Goal: Navigation & Orientation: Find specific page/section

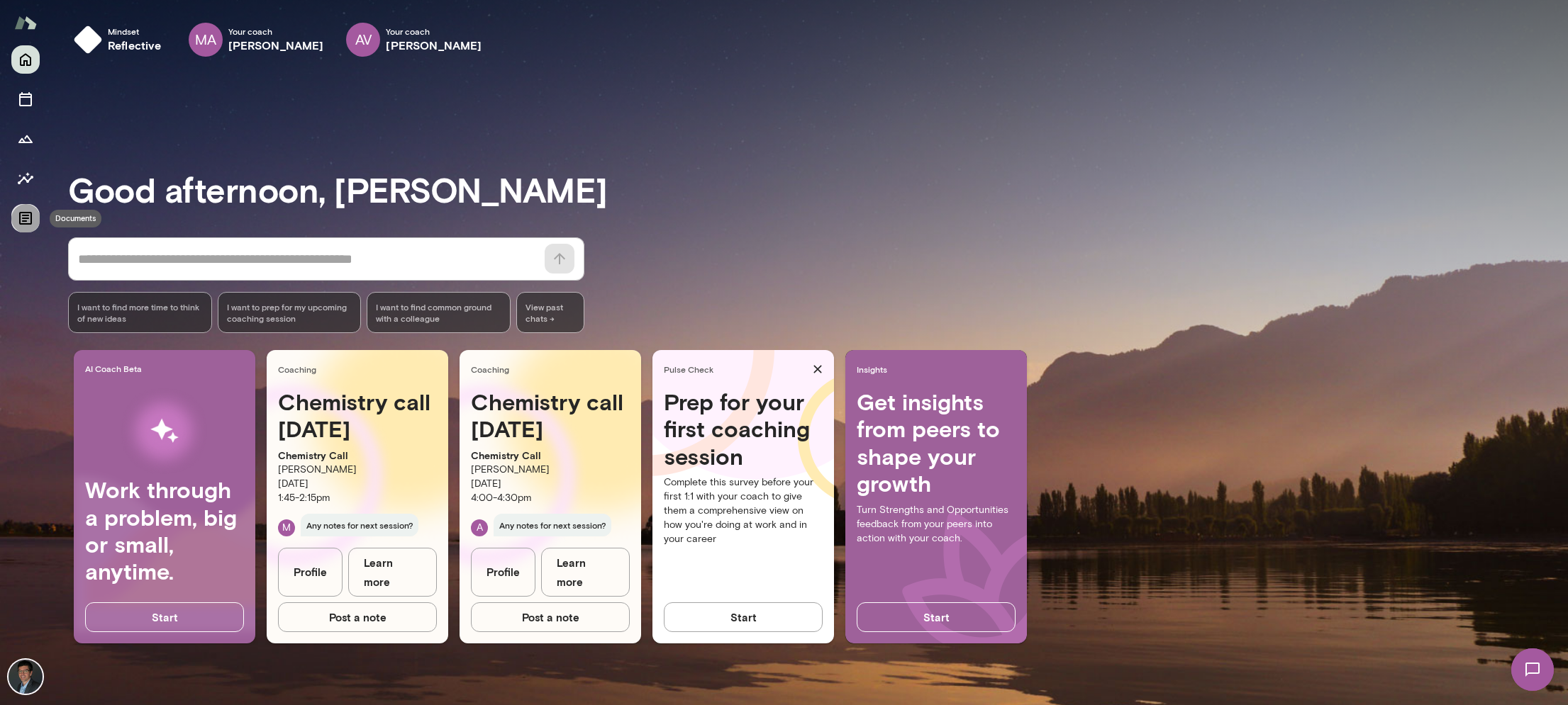
click at [20, 222] on icon "Documents" at bounding box center [25, 218] width 13 height 13
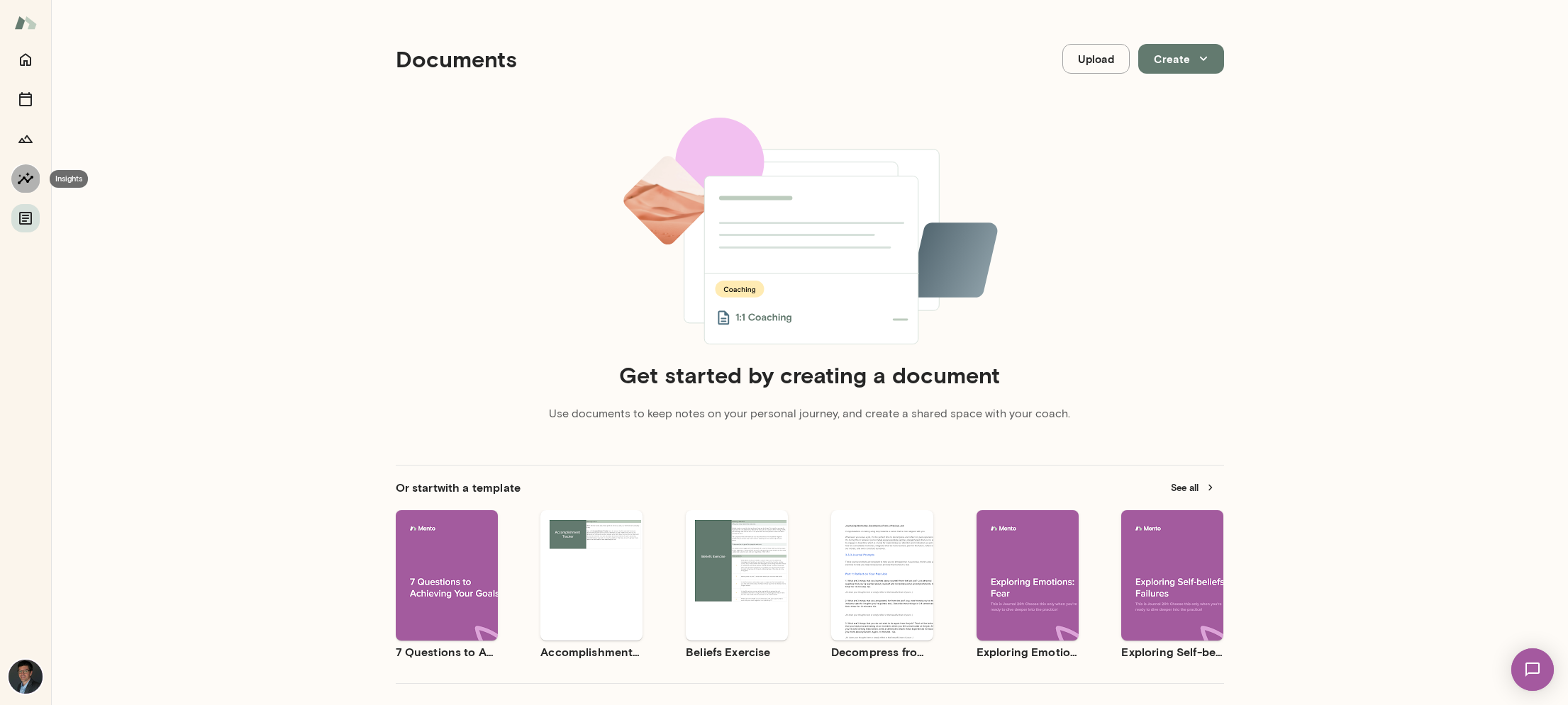
click at [34, 176] on button "Insights" at bounding box center [25, 178] width 28 height 28
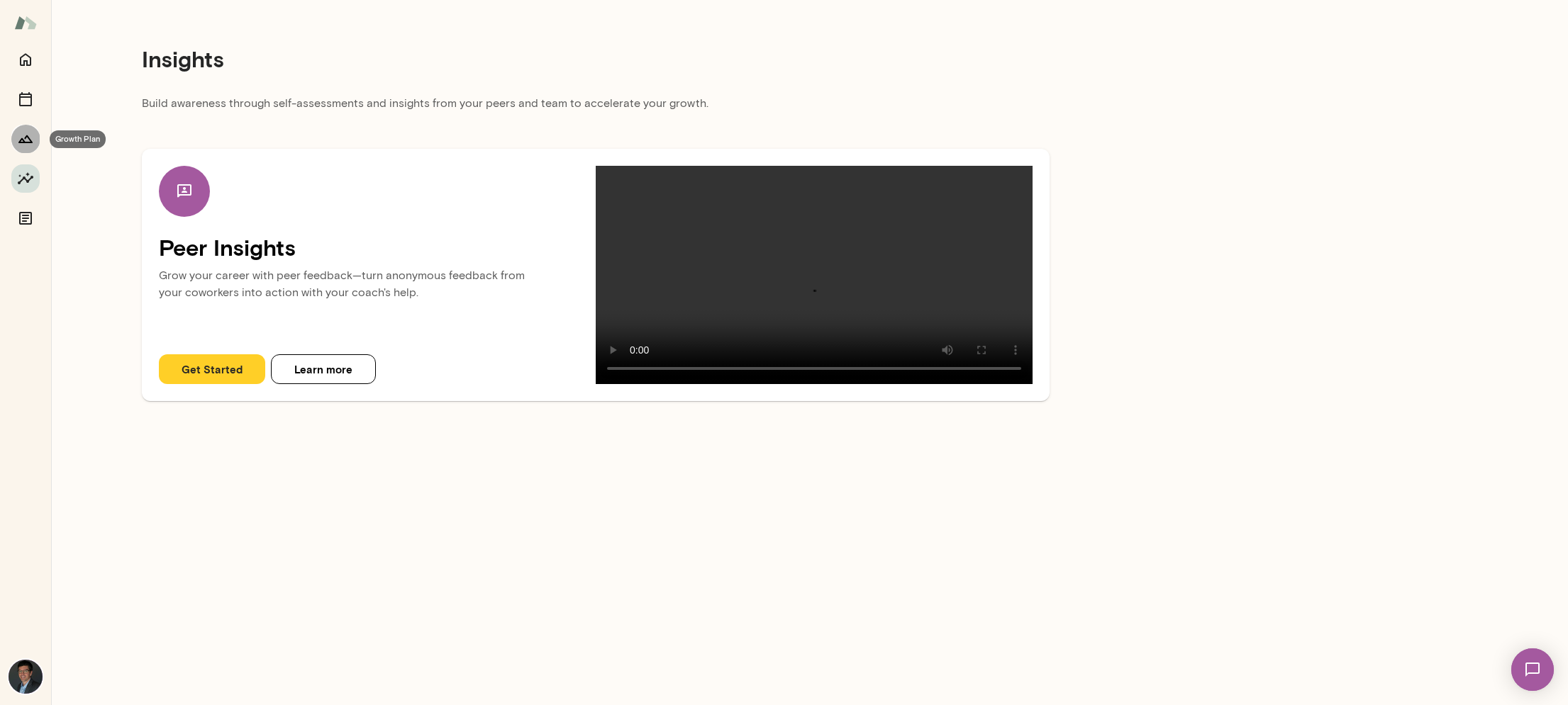
click at [27, 136] on icon "Growth Plan" at bounding box center [25, 139] width 14 height 8
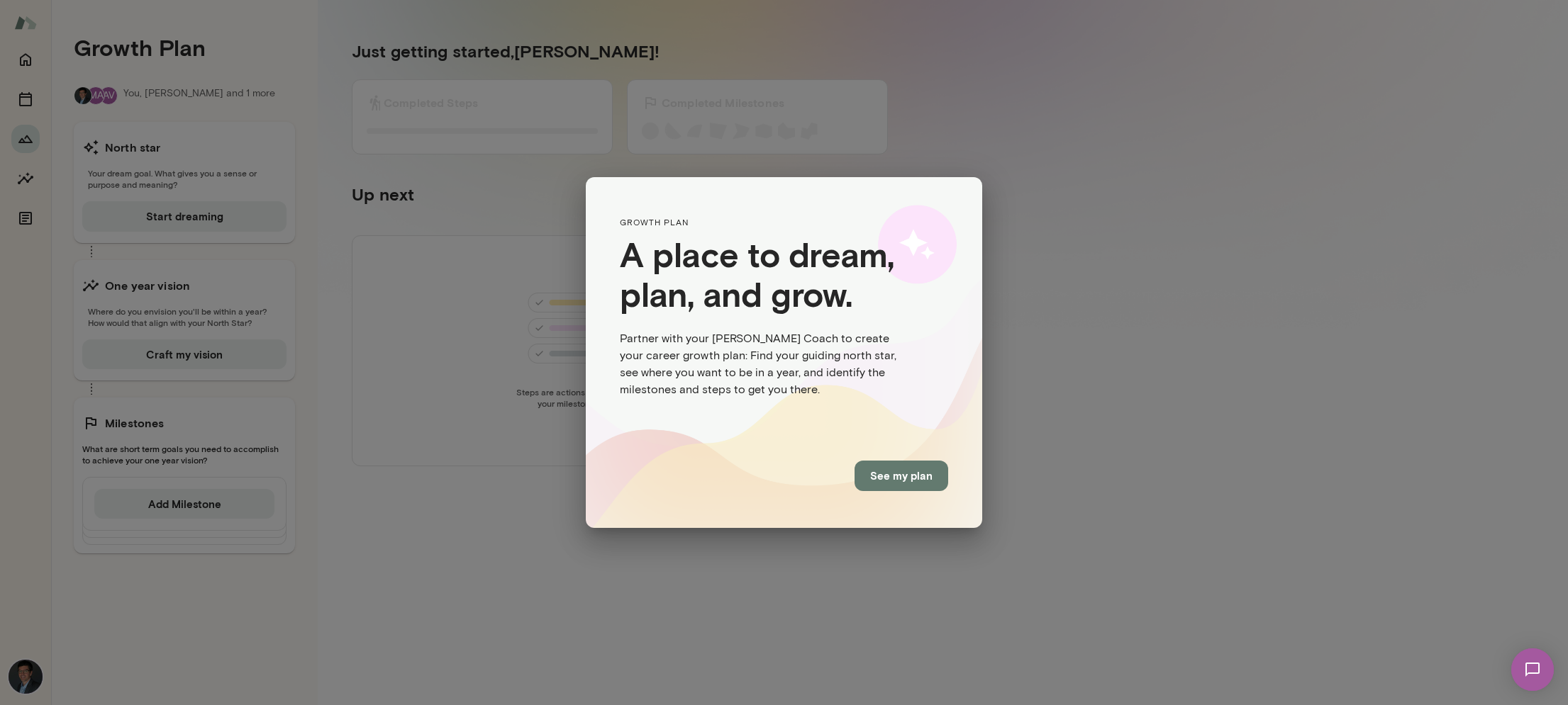
click at [923, 466] on button "See my plan" at bounding box center [901, 475] width 93 height 30
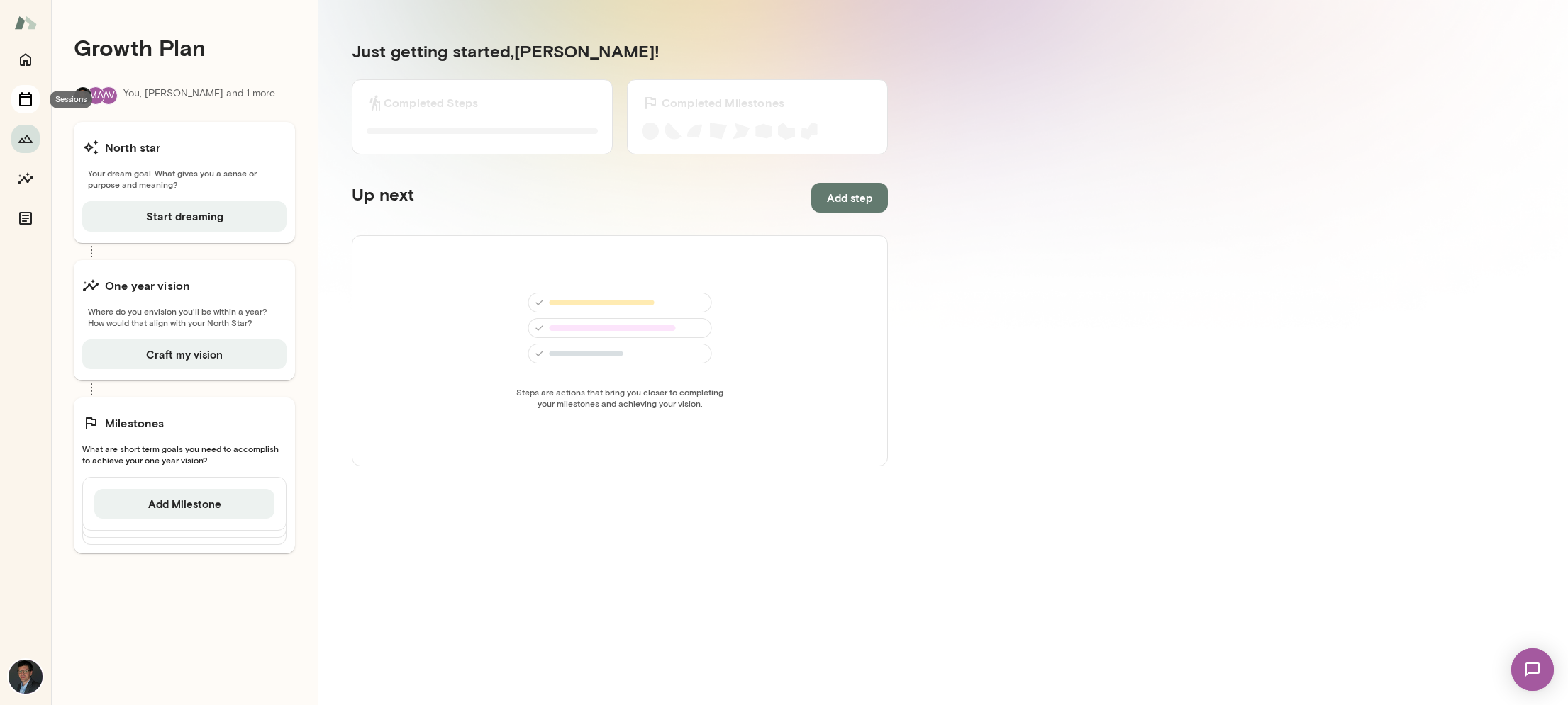
click at [30, 98] on icon "Sessions" at bounding box center [25, 99] width 13 height 14
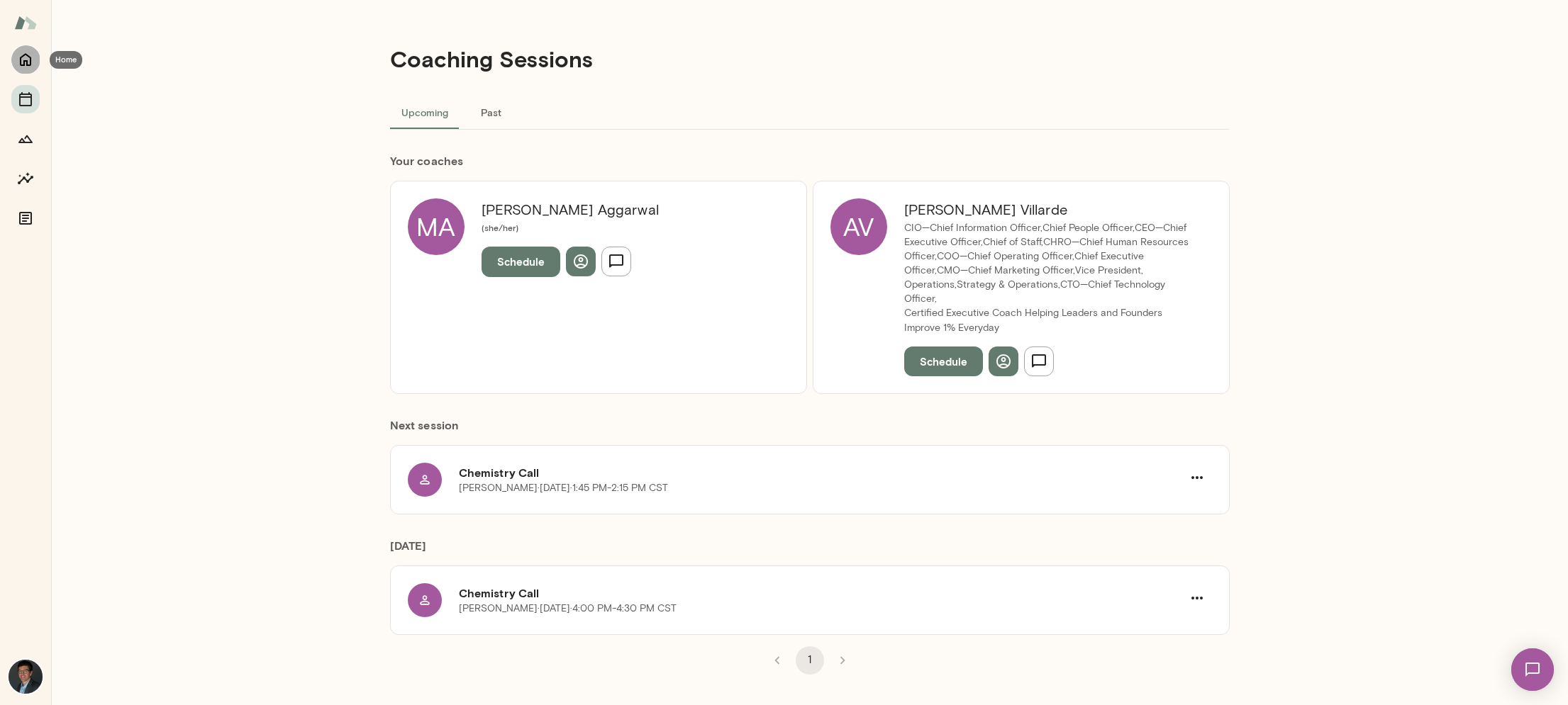
click at [27, 54] on icon "Home" at bounding box center [25, 59] width 17 height 17
